Goal: Use online tool/utility: Use online tool/utility

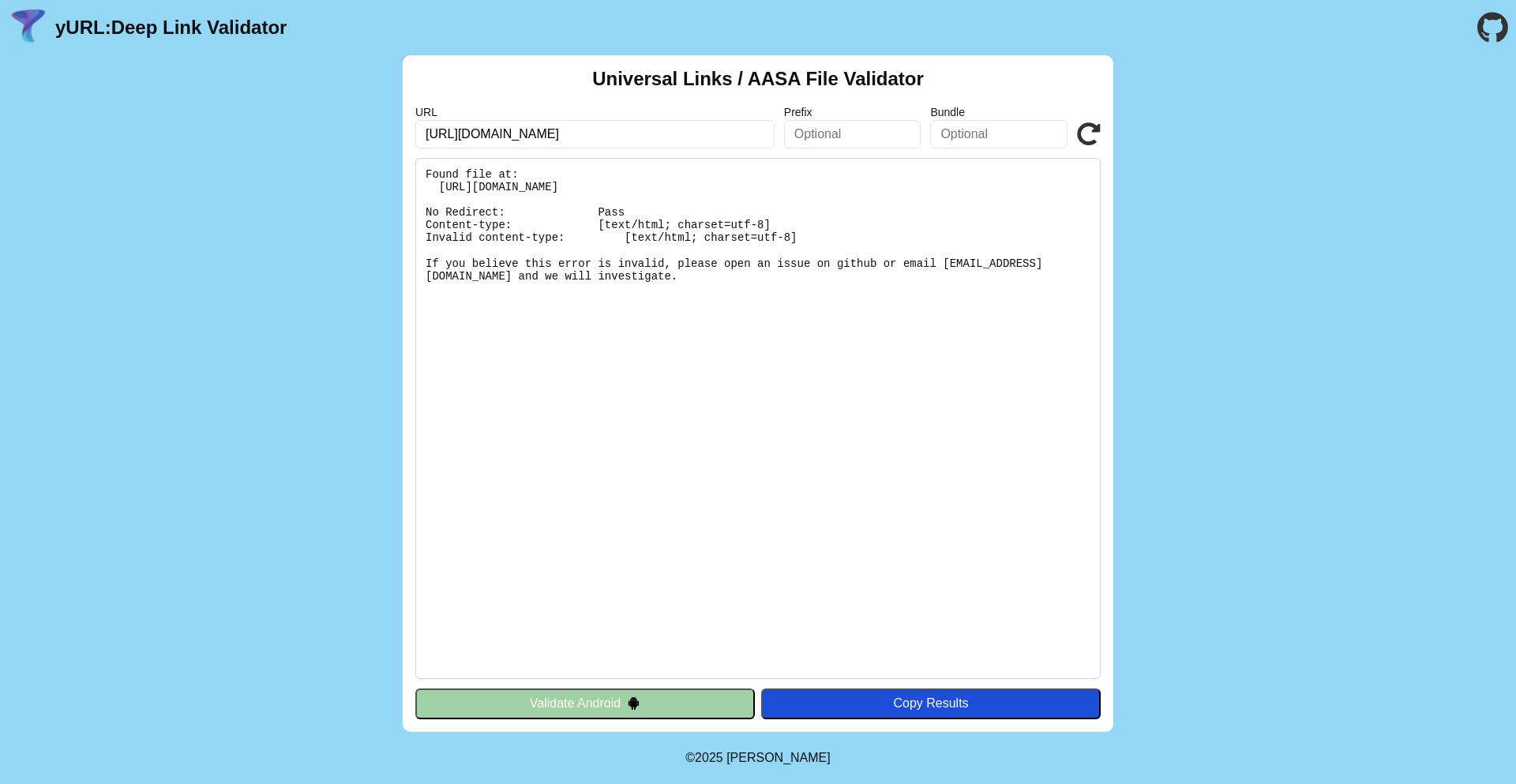
click at [1093, 130] on icon at bounding box center [1088, 134] width 23 height 23
click at [807, 419] on pre "Found file at: [URL][DOMAIN_NAME] No Redirect: Pass Content-type: [text/html; c…" at bounding box center [758, 419] width 685 height 521
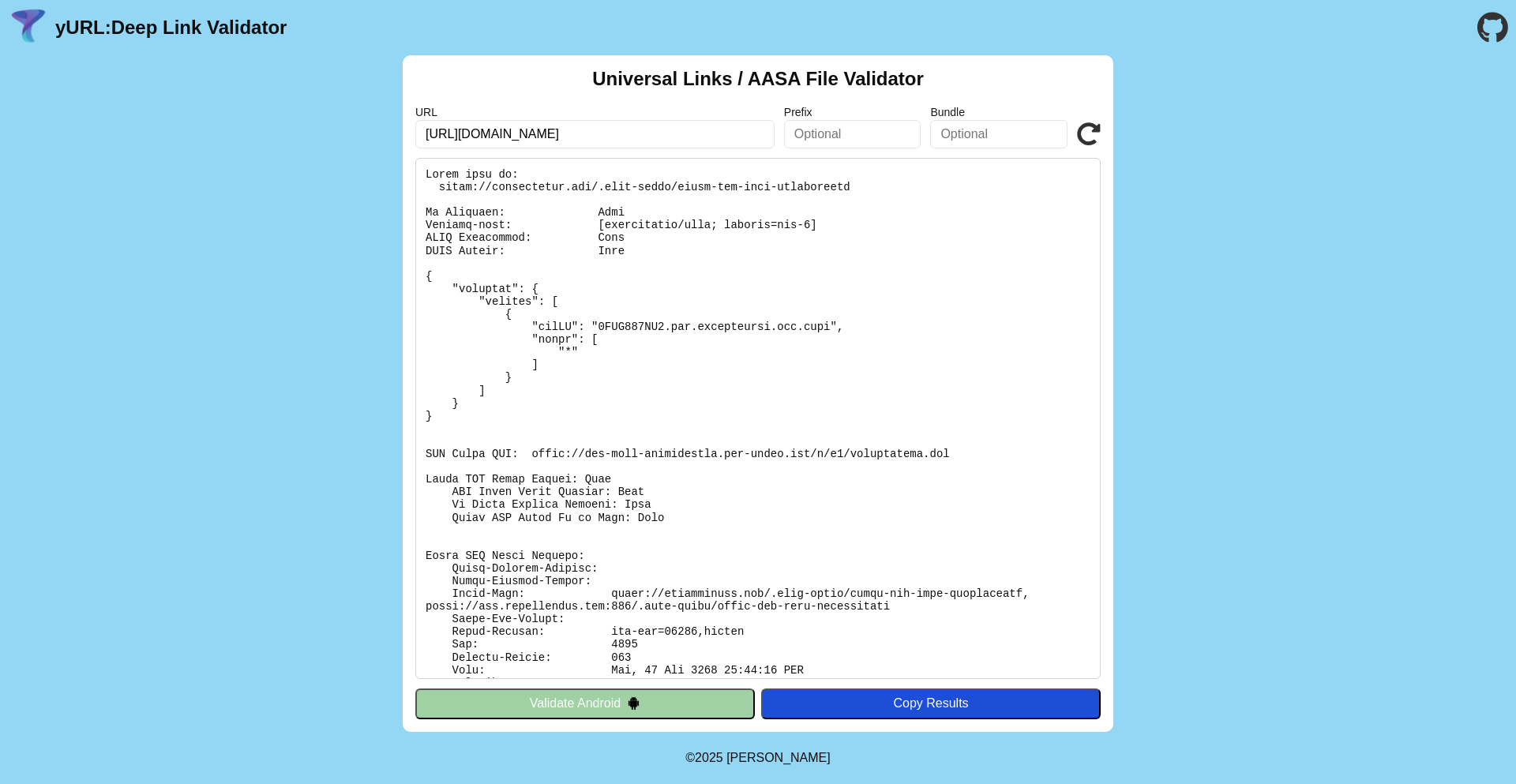
click at [591, 144] on input "https://farmersonly.com/" at bounding box center [595, 134] width 359 height 28
drag, startPoint x: 441, startPoint y: 185, endPoint x: 876, endPoint y: 187, distance: 435.0
click at [876, 187] on pre at bounding box center [758, 419] width 685 height 521
copy pre "https://farmersonly.com/.well-known/apple-app-site-association"
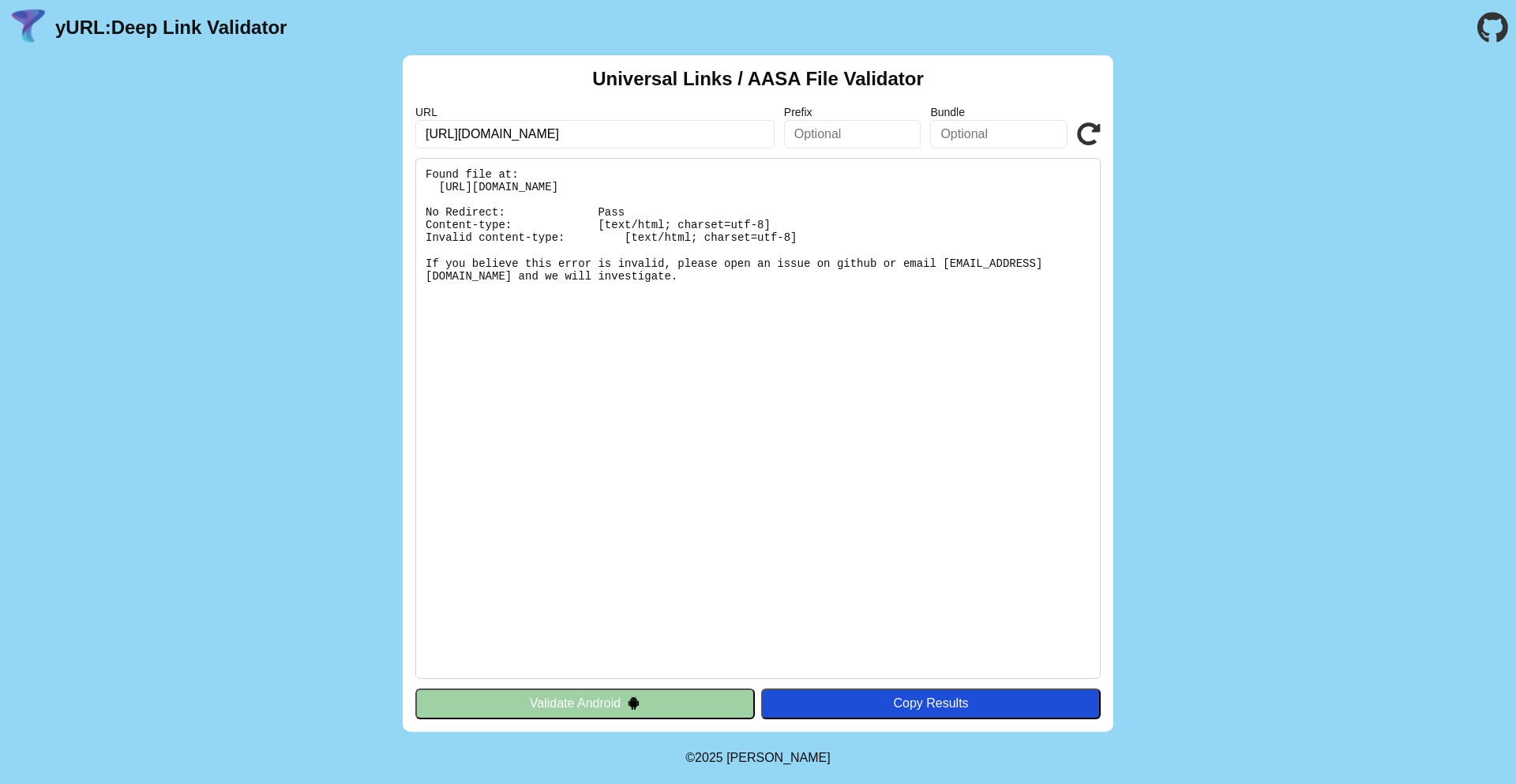
type input "[URL][DOMAIN_NAME]"
click button "Validate" at bounding box center [0, 0] width 0 height 0
click at [879, 365] on pre "Found file at: [URL][DOMAIN_NAME] No Redirect: Pass Content-type: [text/html; c…" at bounding box center [758, 419] width 685 height 521
drag, startPoint x: 436, startPoint y: 184, endPoint x: 964, endPoint y: 192, distance: 528.1
click at [964, 192] on pre "Found file at: [URL][DOMAIN_NAME] No Redirect: Pass Content-type: [text/html; c…" at bounding box center [758, 419] width 685 height 521
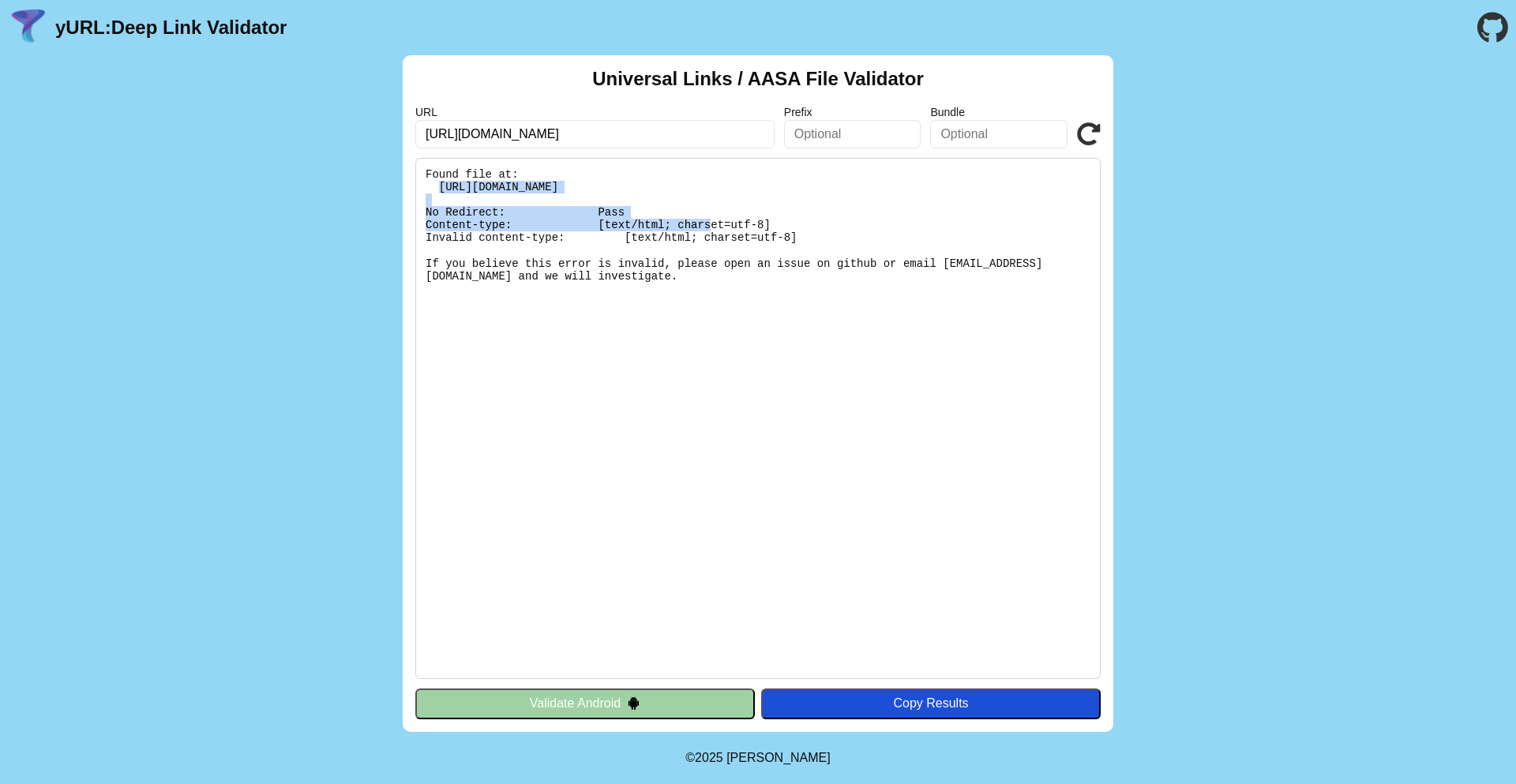
copy pre "[URL][DOMAIN_NAME]"
click at [796, 297] on pre "Found file at: [URL][DOMAIN_NAME] No Redirect: Pass Content-type: [text/html; c…" at bounding box center [758, 419] width 685 height 521
click at [717, 138] on input "https://fod-699-dating.newdev.fmpdev.net" at bounding box center [595, 134] width 359 height 28
type input "[URL][DOMAIN_NAME]"
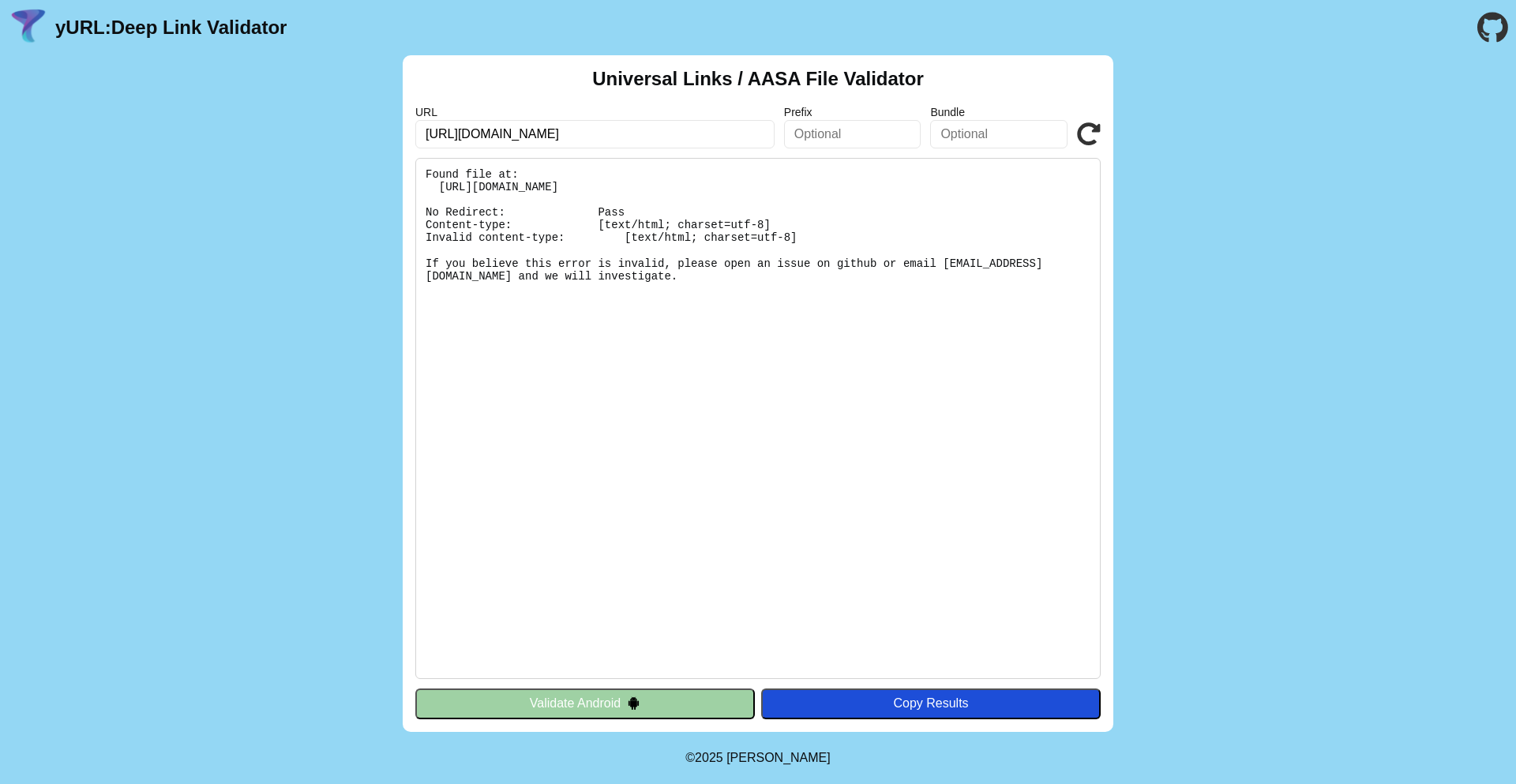
click button "Validate" at bounding box center [0, 0] width 0 height 0
drag, startPoint x: 441, startPoint y: 183, endPoint x: 963, endPoint y: 189, distance: 522.0
click at [963, 189] on pre "Found file at: [URL][DOMAIN_NAME] No Redirect: Pass Content-type: [text/html; c…" at bounding box center [758, 419] width 685 height 521
copy pre "[URL][DOMAIN_NAME]"
